Goal: Task Accomplishment & Management: Manage account settings

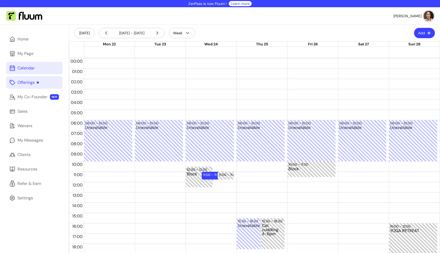
click at [29, 85] on div "Offerings" at bounding box center [28, 82] width 21 height 6
